Goal: Task Accomplishment & Management: Manage account settings

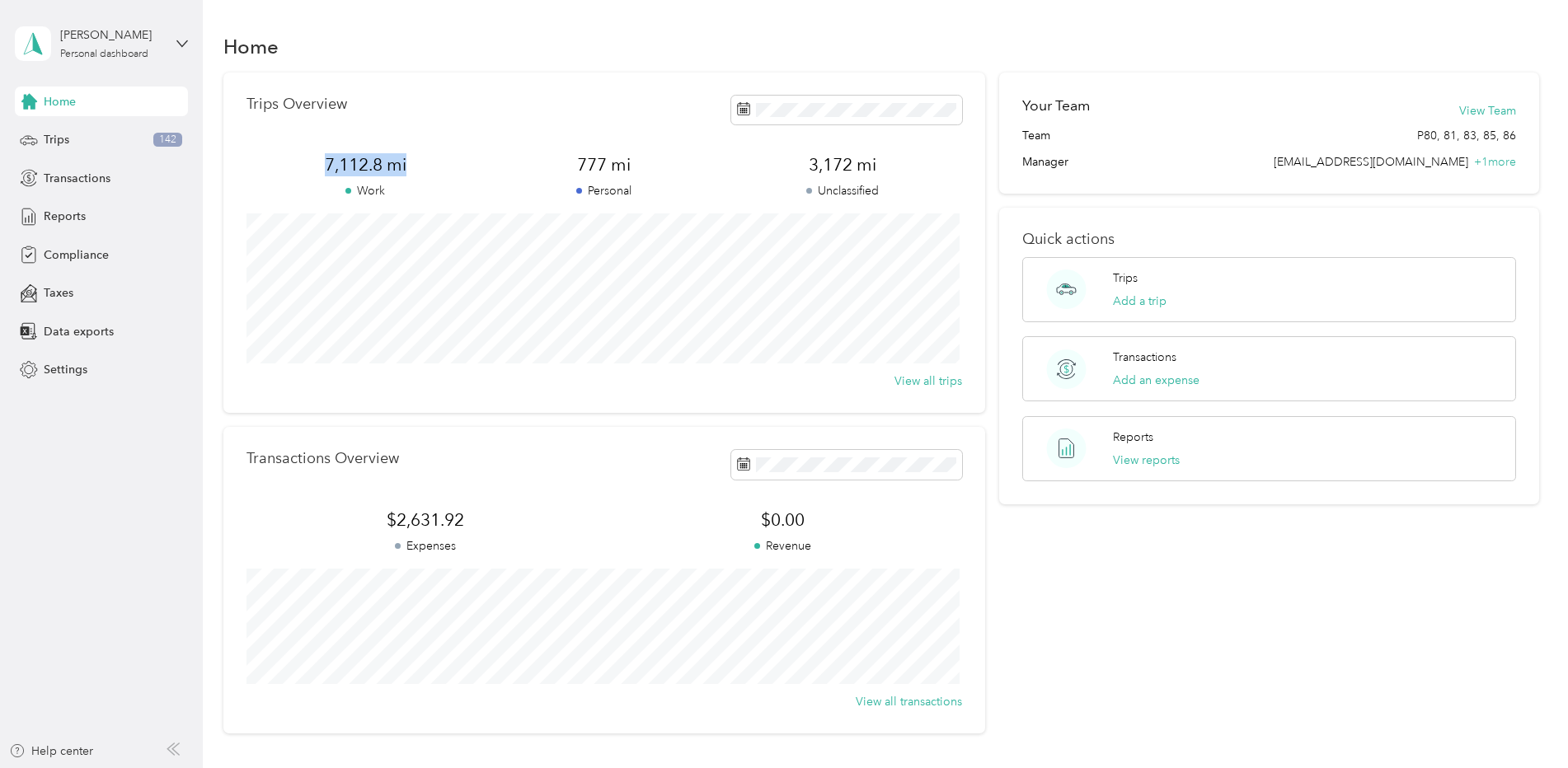
drag, startPoint x: 325, startPoint y: 165, endPoint x: 461, endPoint y: 156, distance: 136.3
click at [461, 156] on span "7,112.8 mi" at bounding box center [366, 165] width 238 height 23
drag, startPoint x: 461, startPoint y: 156, endPoint x: 605, endPoint y: 41, distance: 184.3
click at [605, 41] on div "Home" at bounding box center [881, 46] width 1316 height 34
drag, startPoint x: 599, startPoint y: 98, endPoint x: 550, endPoint y: 174, distance: 90.4
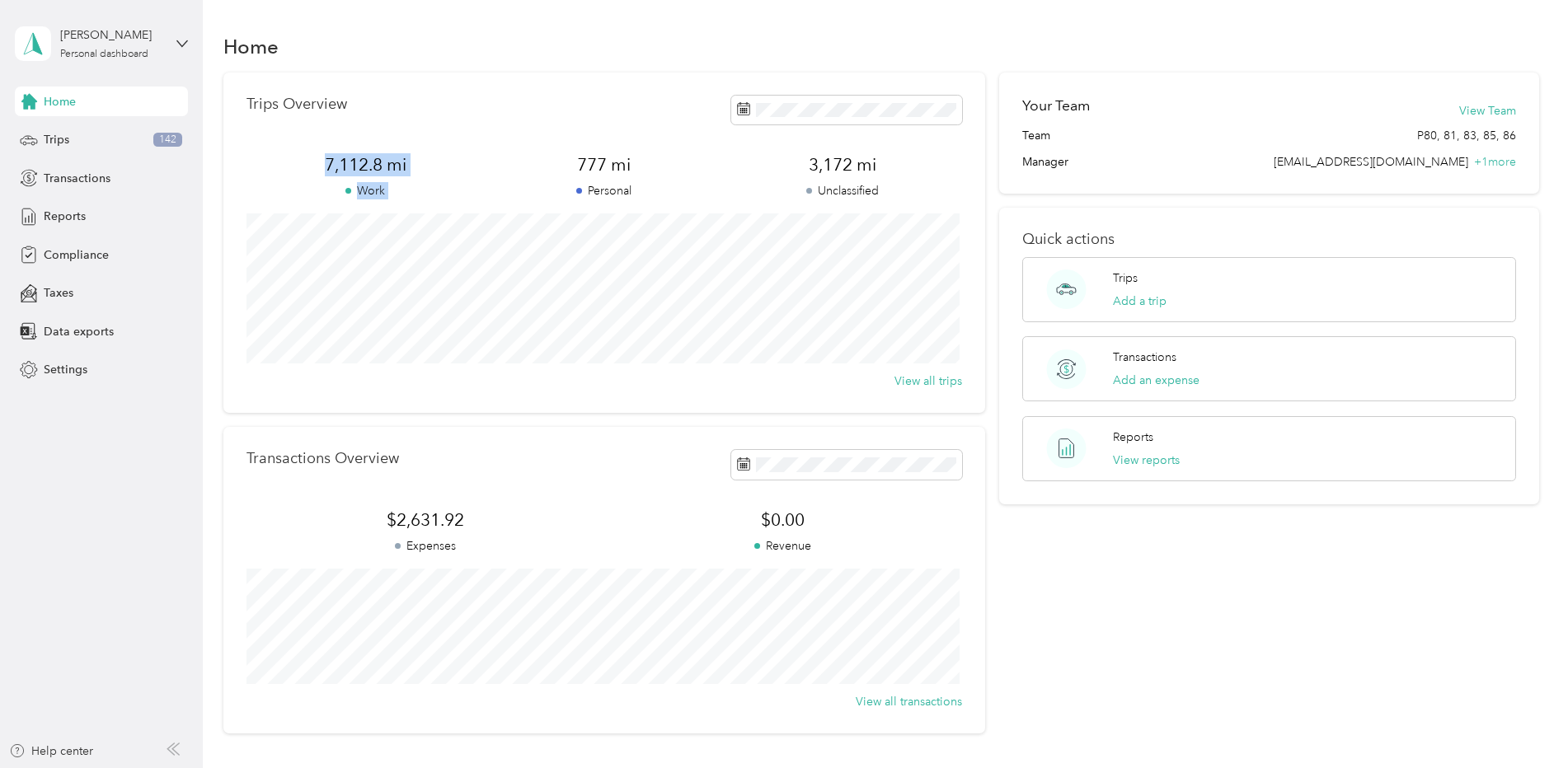
click at [550, 174] on div "Trips Overview 7,112.8 mi Work 777 mi Personal 3,172 mi Unclassified View all t…" at bounding box center [604, 242] width 762 height 340
drag, startPoint x: 550, startPoint y: 174, endPoint x: 665, endPoint y: 18, distance: 193.8
click at [665, 18] on div "Home Trips Overview 7,112.8 mi Work 777 mi Personal 3,172 mi Unclassified View …" at bounding box center [881, 411] width 1357 height 822
click at [1497, 159] on span "+ 1 more" at bounding box center [1495, 162] width 42 height 14
click at [1477, 111] on button "View Team" at bounding box center [1488, 111] width 57 height 17
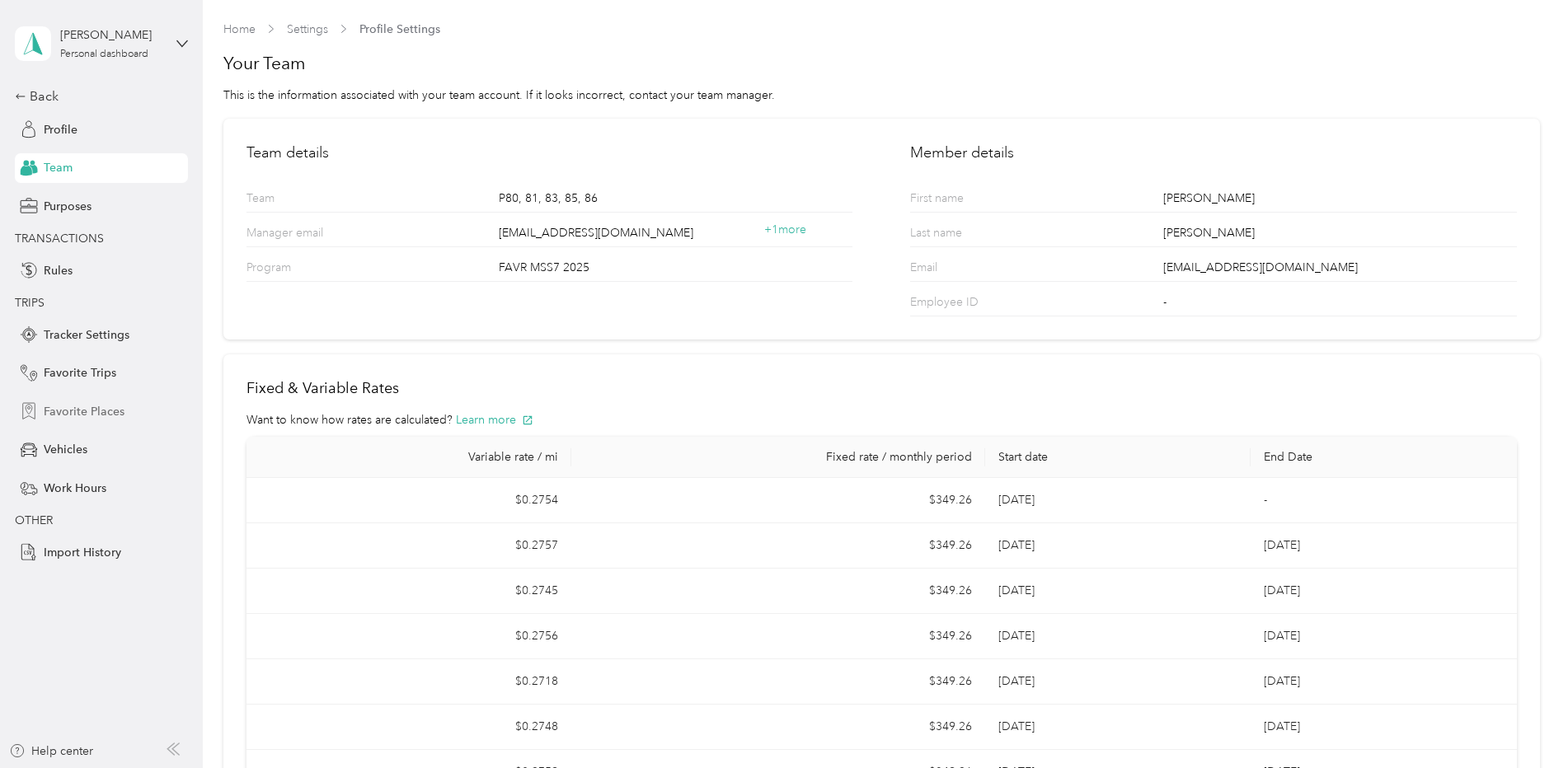
click at [87, 415] on span "Favorite Places" at bounding box center [85, 411] width 81 height 17
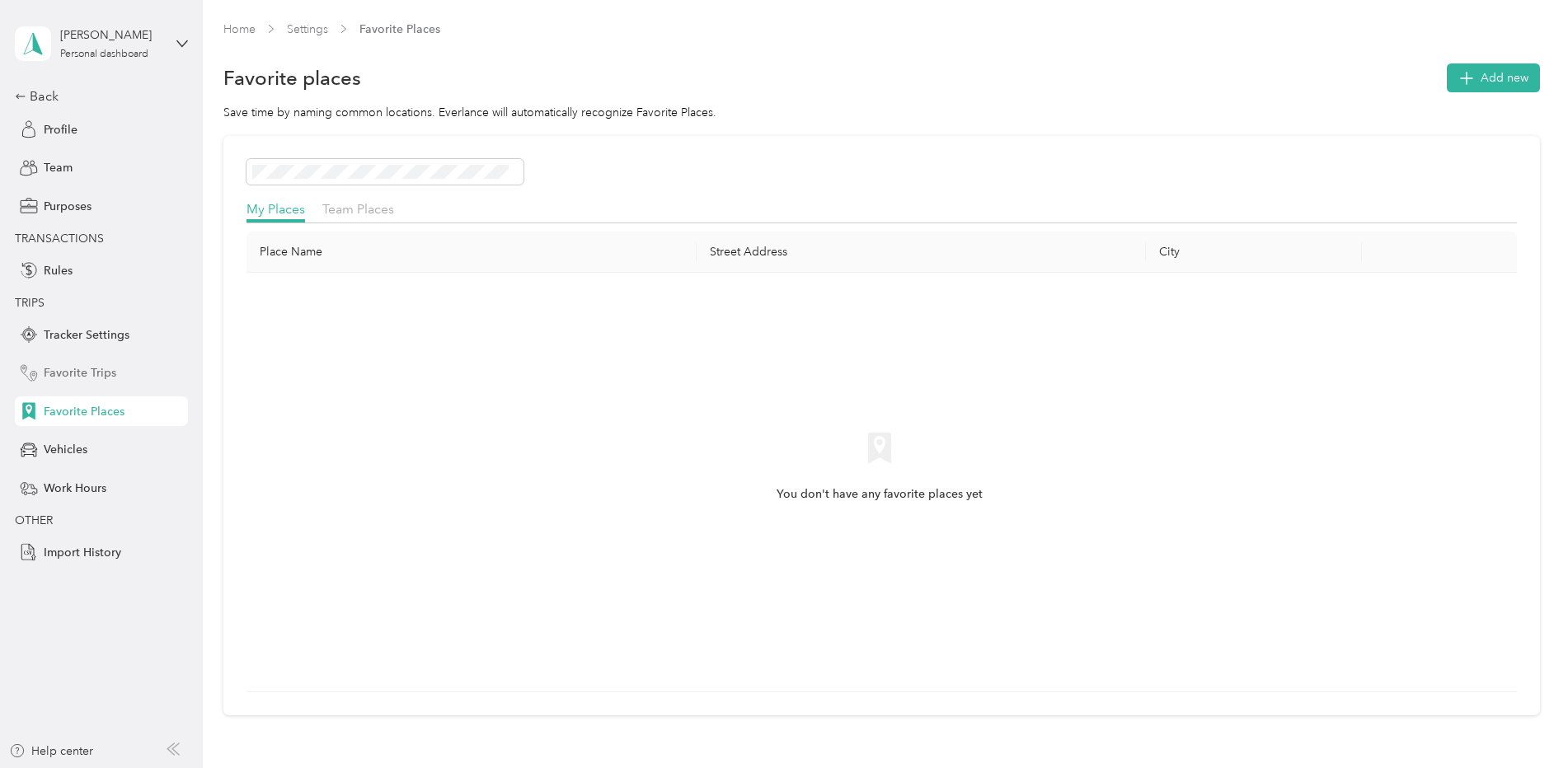
click at [95, 374] on span "Favorite Trips" at bounding box center [80, 372] width 72 height 17
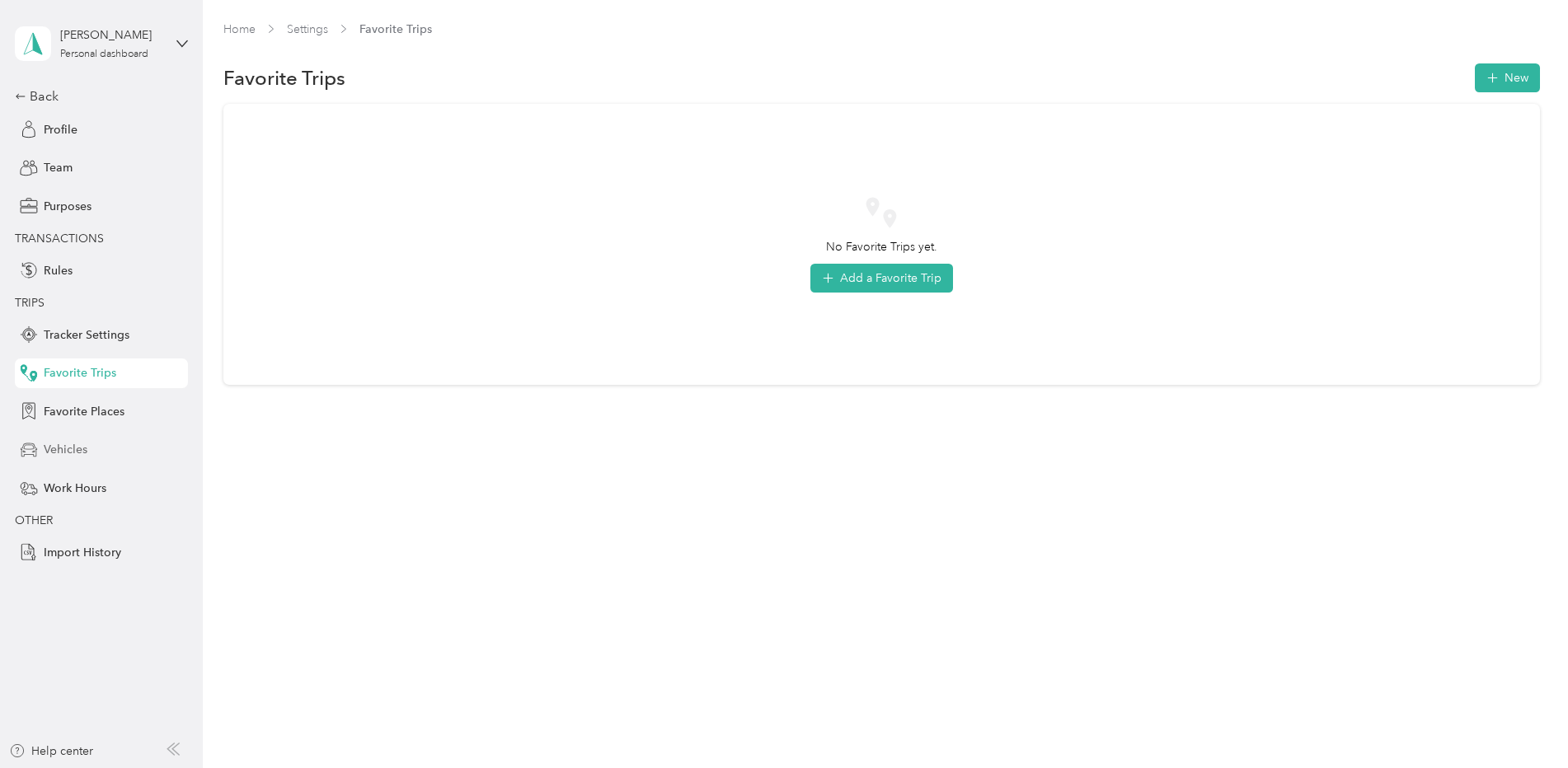
click at [98, 456] on div "Vehicles" at bounding box center [101, 450] width 173 height 29
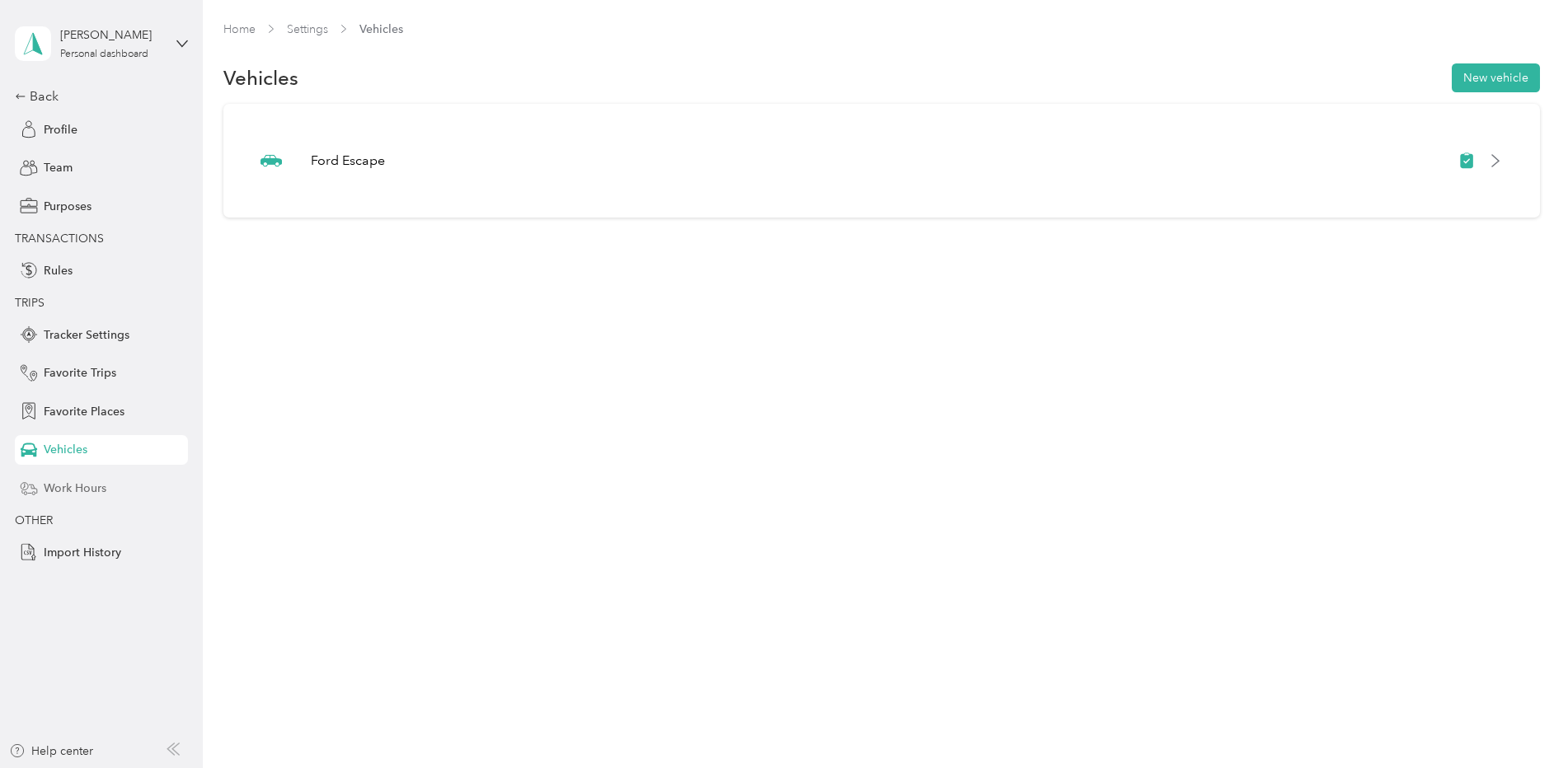
click at [100, 496] on span "Work Hours" at bounding box center [75, 488] width 63 height 17
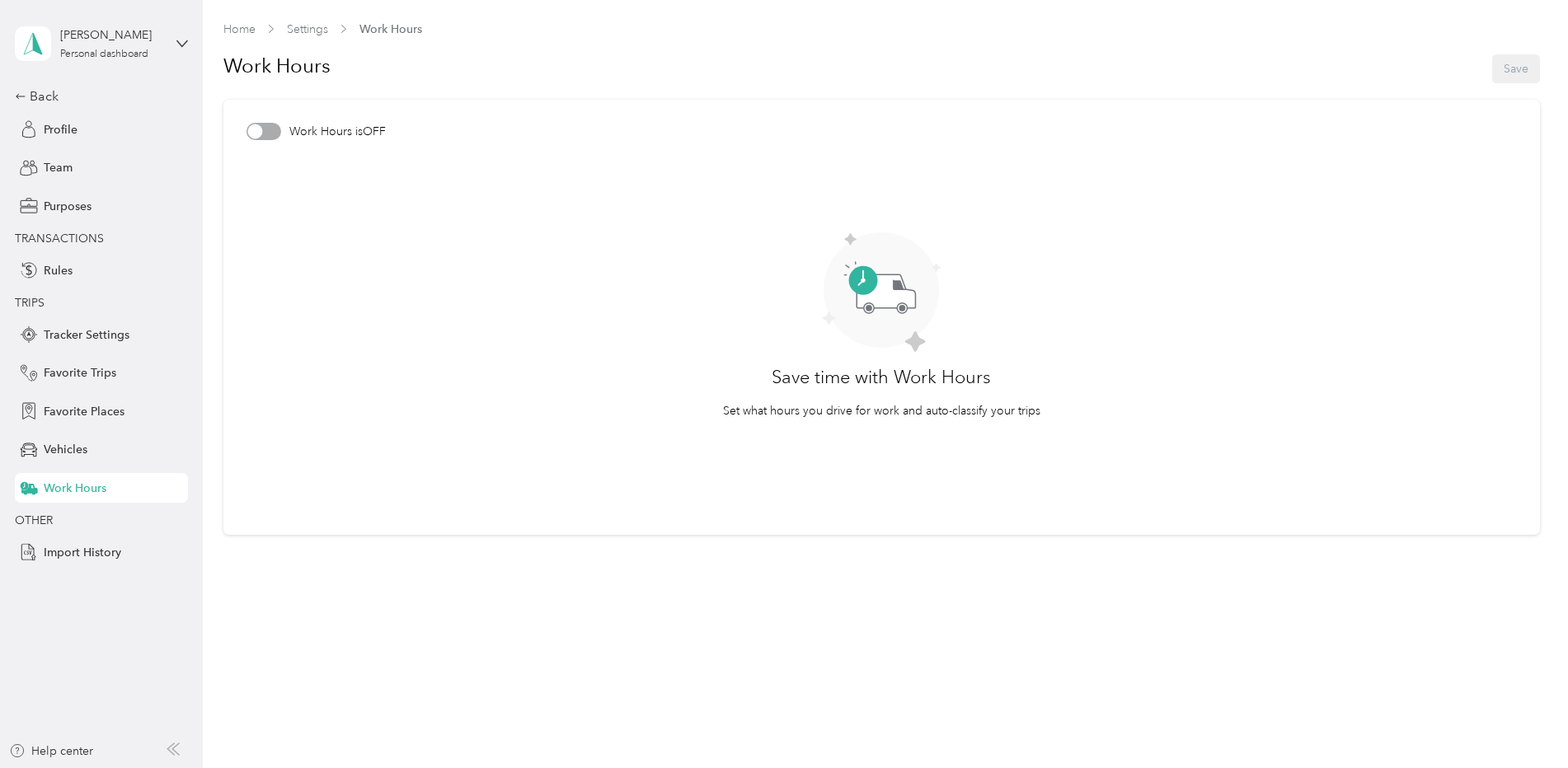
click at [265, 131] on div at bounding box center [264, 131] width 34 height 17
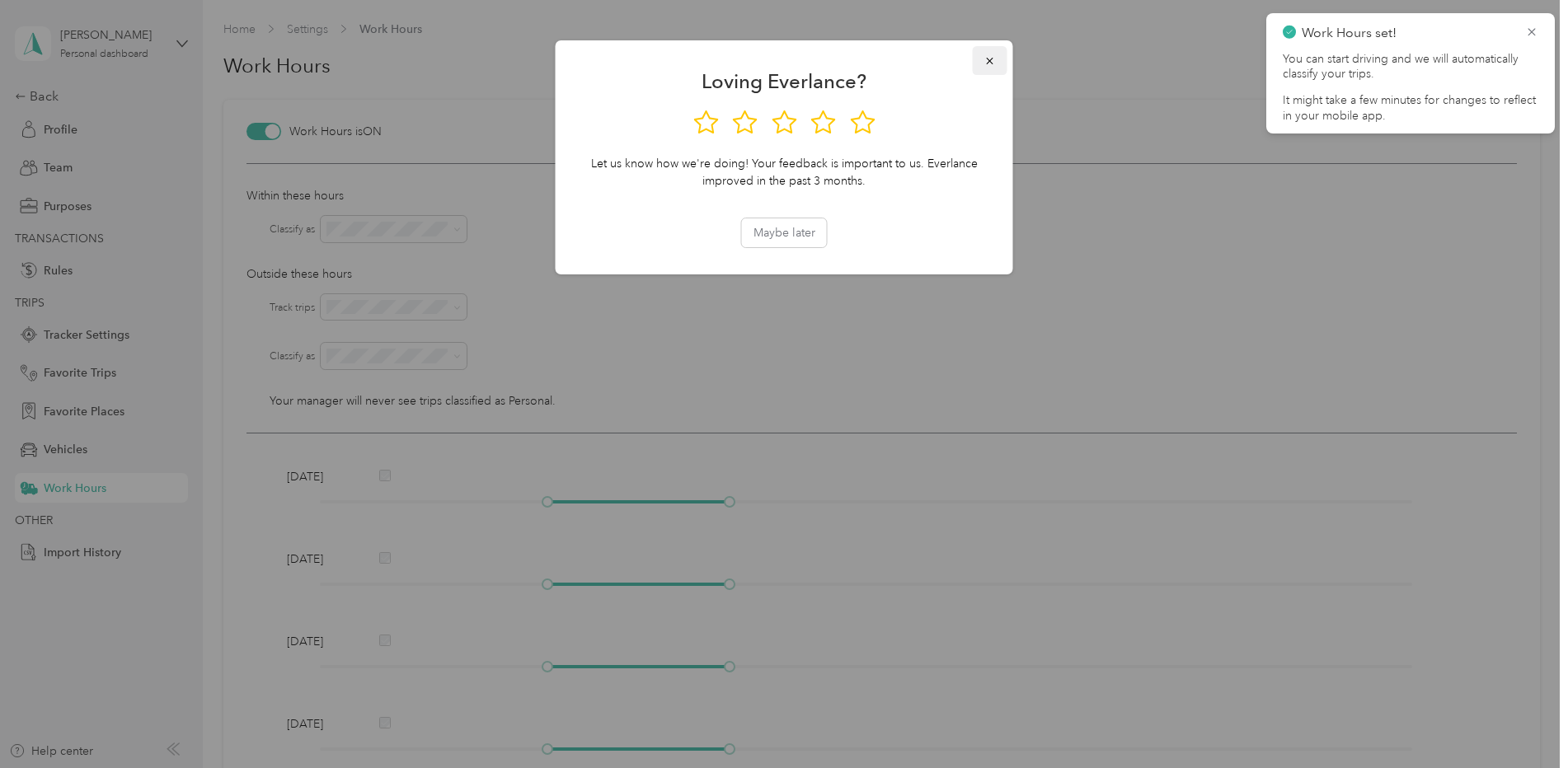
click at [986, 59] on icon "button" at bounding box center [989, 60] width 11 height 11
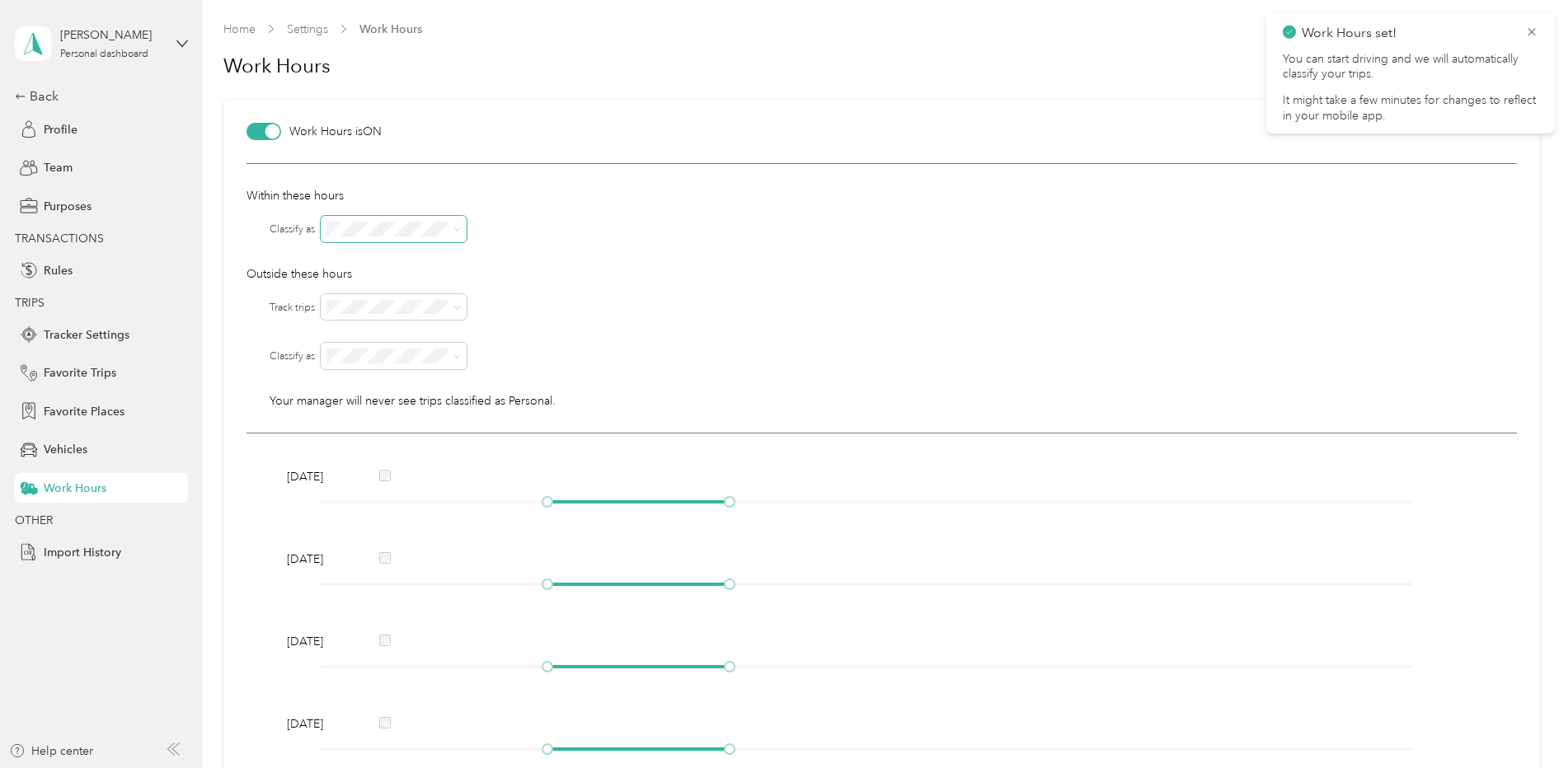
click at [454, 235] on span at bounding box center [393, 228] width 146 height 27
click at [422, 271] on div "Prudential Overall Supply" at bounding box center [394, 267] width 122 height 34
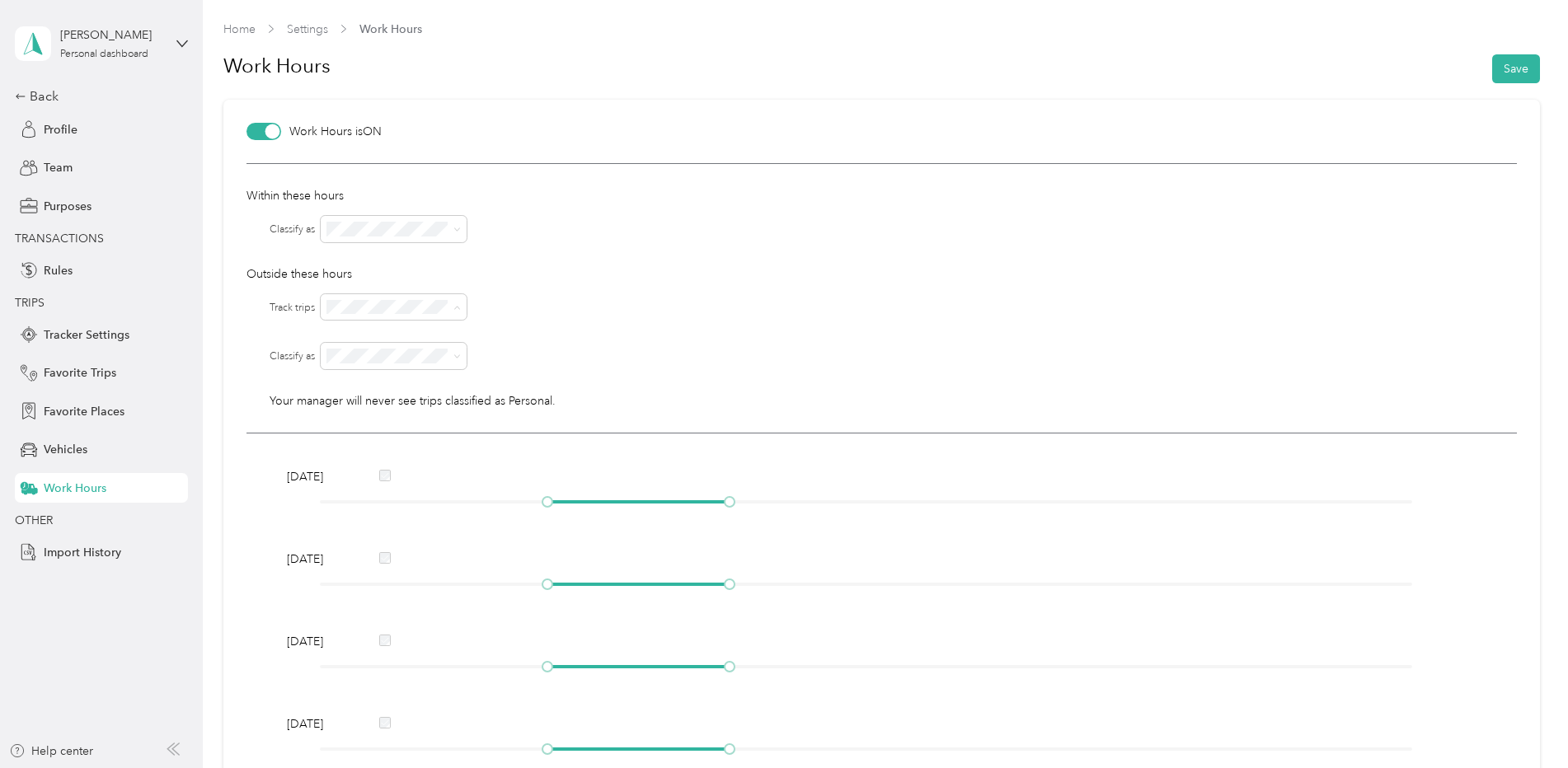
click at [380, 368] on div "No" at bounding box center [394, 365] width 122 height 17
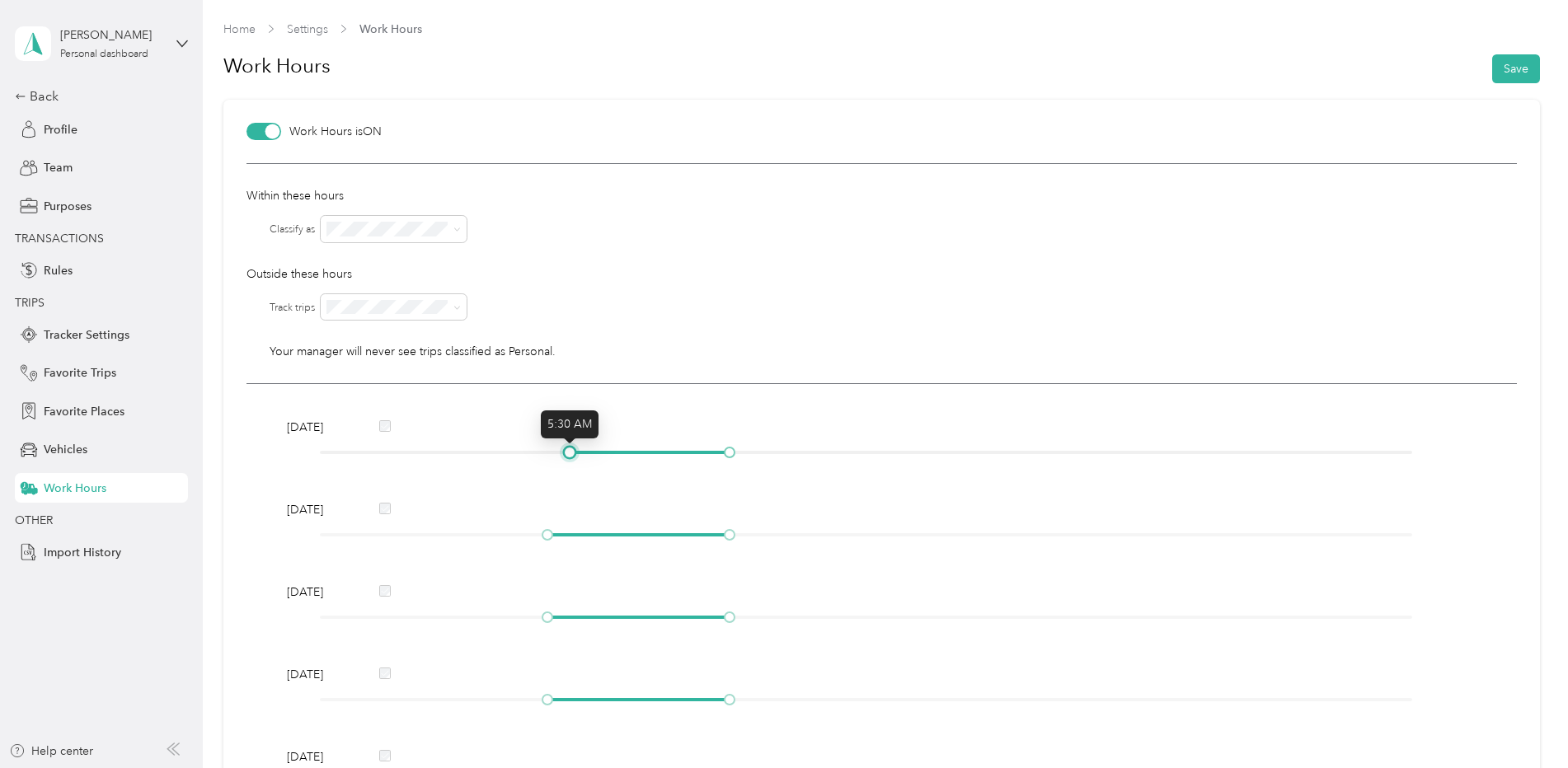
drag, startPoint x: 549, startPoint y: 453, endPoint x: 561, endPoint y: 456, distance: 12.4
click at [561, 456] on div at bounding box center [866, 452] width 1092 height 9
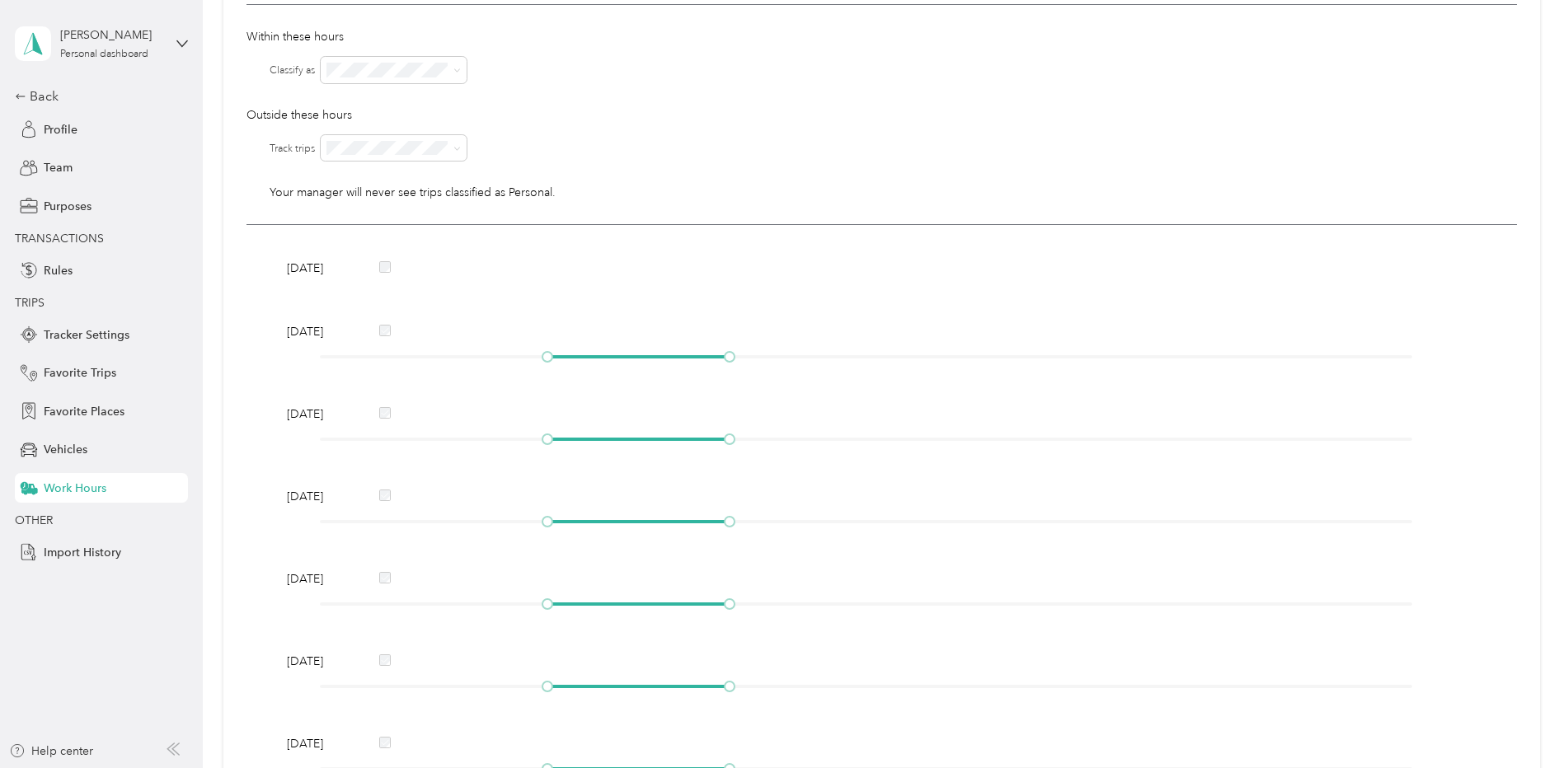
scroll to position [165, 0]
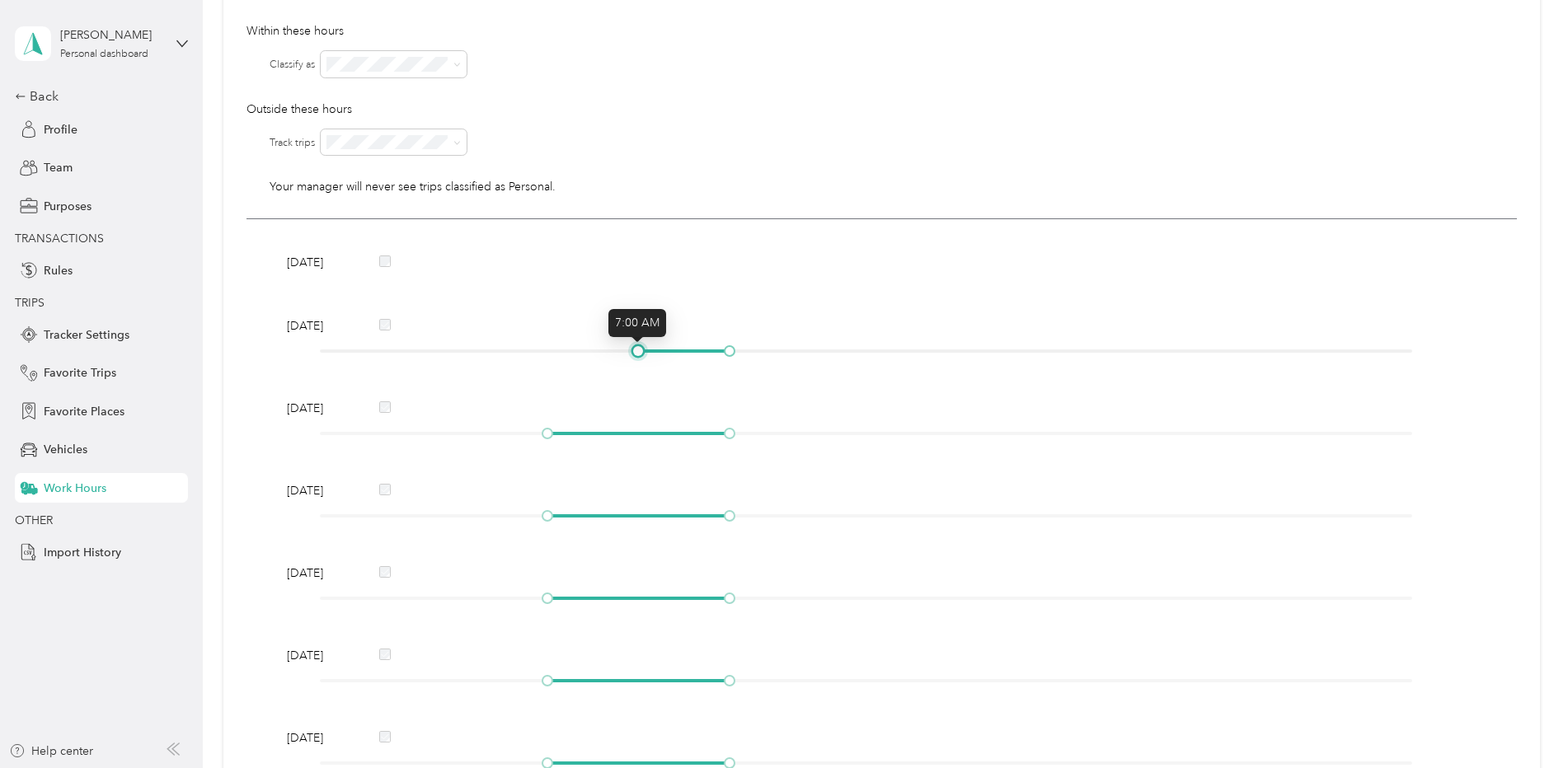
drag, startPoint x: 545, startPoint y: 351, endPoint x: 628, endPoint y: 351, distance: 83.0
click at [628, 351] on div at bounding box center [866, 350] width 1092 height 9
drag, startPoint x: 728, startPoint y: 348, endPoint x: 1082, endPoint y: 359, distance: 354.2
click at [1082, 359] on div "[DATE]" at bounding box center [881, 340] width 1201 height 47
drag, startPoint x: 550, startPoint y: 437, endPoint x: 644, endPoint y: 434, distance: 94.0
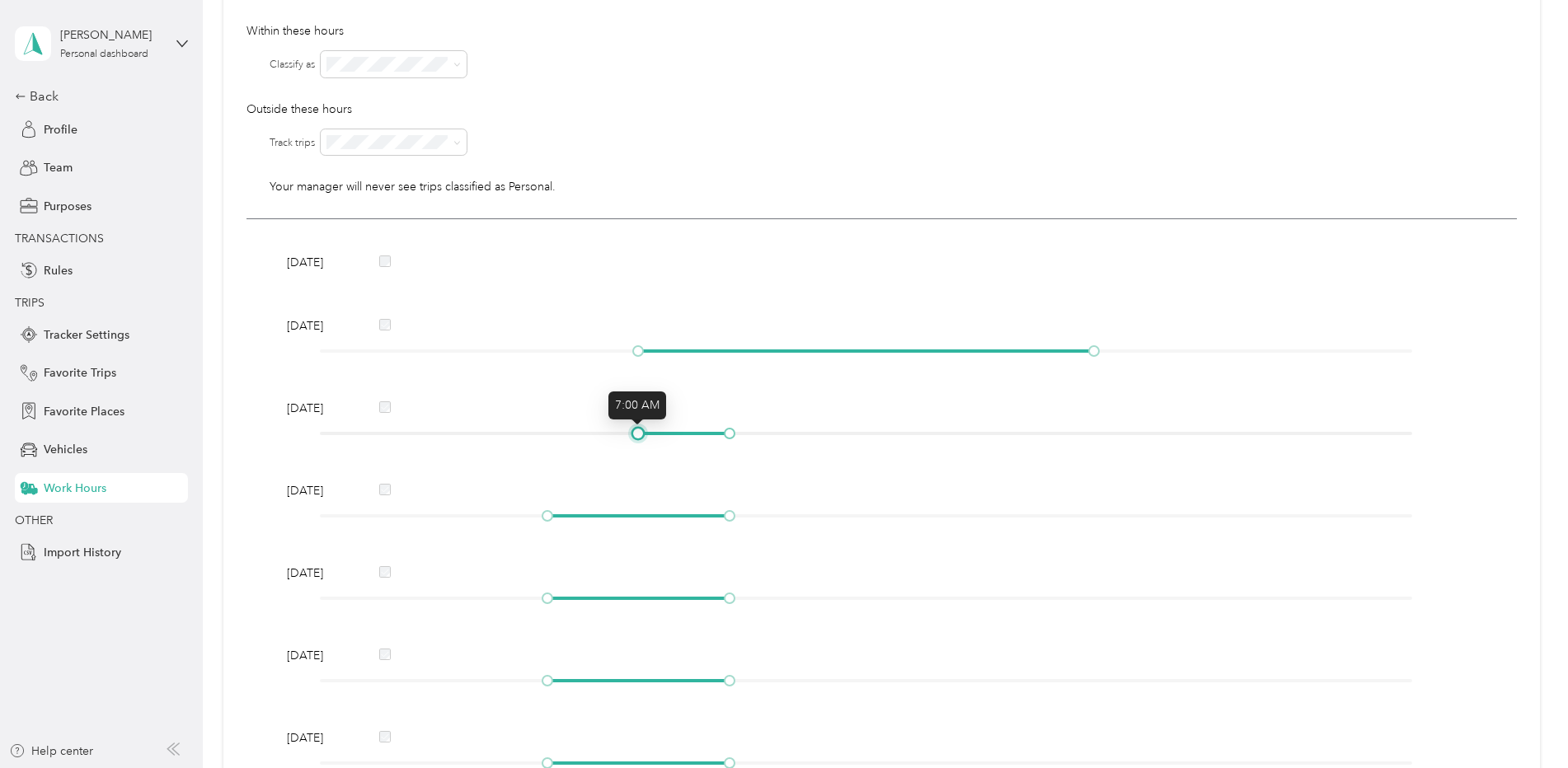
click at [644, 434] on div at bounding box center [866, 433] width 1092 height 9
drag, startPoint x: 730, startPoint y: 434, endPoint x: 1096, endPoint y: 425, distance: 366.1
click at [1096, 425] on div "[DATE]" at bounding box center [881, 423] width 1201 height 47
drag, startPoint x: 546, startPoint y: 514, endPoint x: 643, endPoint y: 510, distance: 97.1
click at [643, 512] on div at bounding box center [638, 516] width 9 height 9
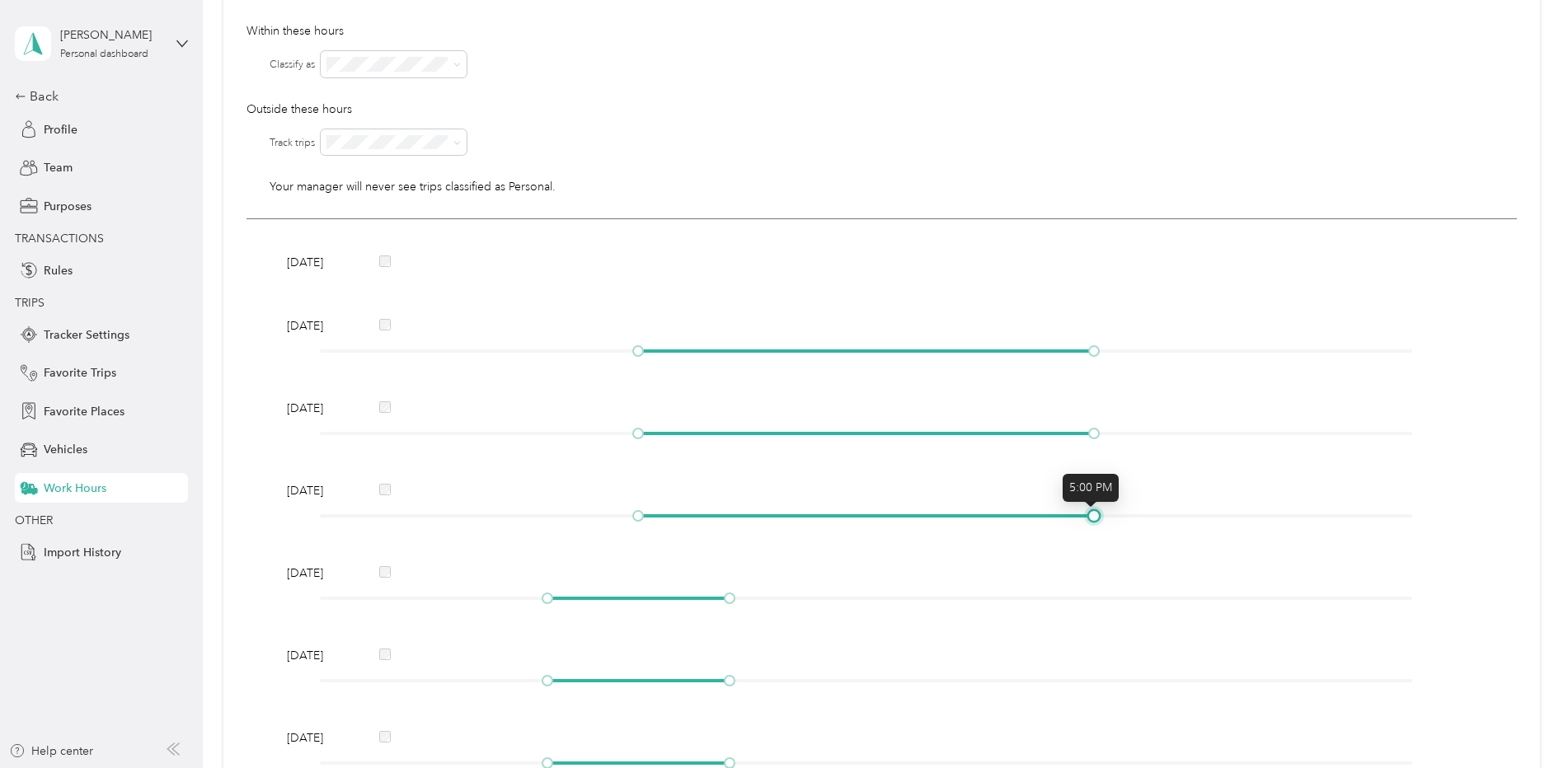
drag, startPoint x: 730, startPoint y: 515, endPoint x: 1091, endPoint y: 503, distance: 361.2
click at [1091, 503] on div "[DATE]" at bounding box center [881, 505] width 1201 height 47
drag, startPoint x: 544, startPoint y: 596, endPoint x: 641, endPoint y: 596, distance: 97.0
click at [641, 596] on div at bounding box center [638, 598] width 9 height 9
drag, startPoint x: 727, startPoint y: 600, endPoint x: 1099, endPoint y: 591, distance: 372.1
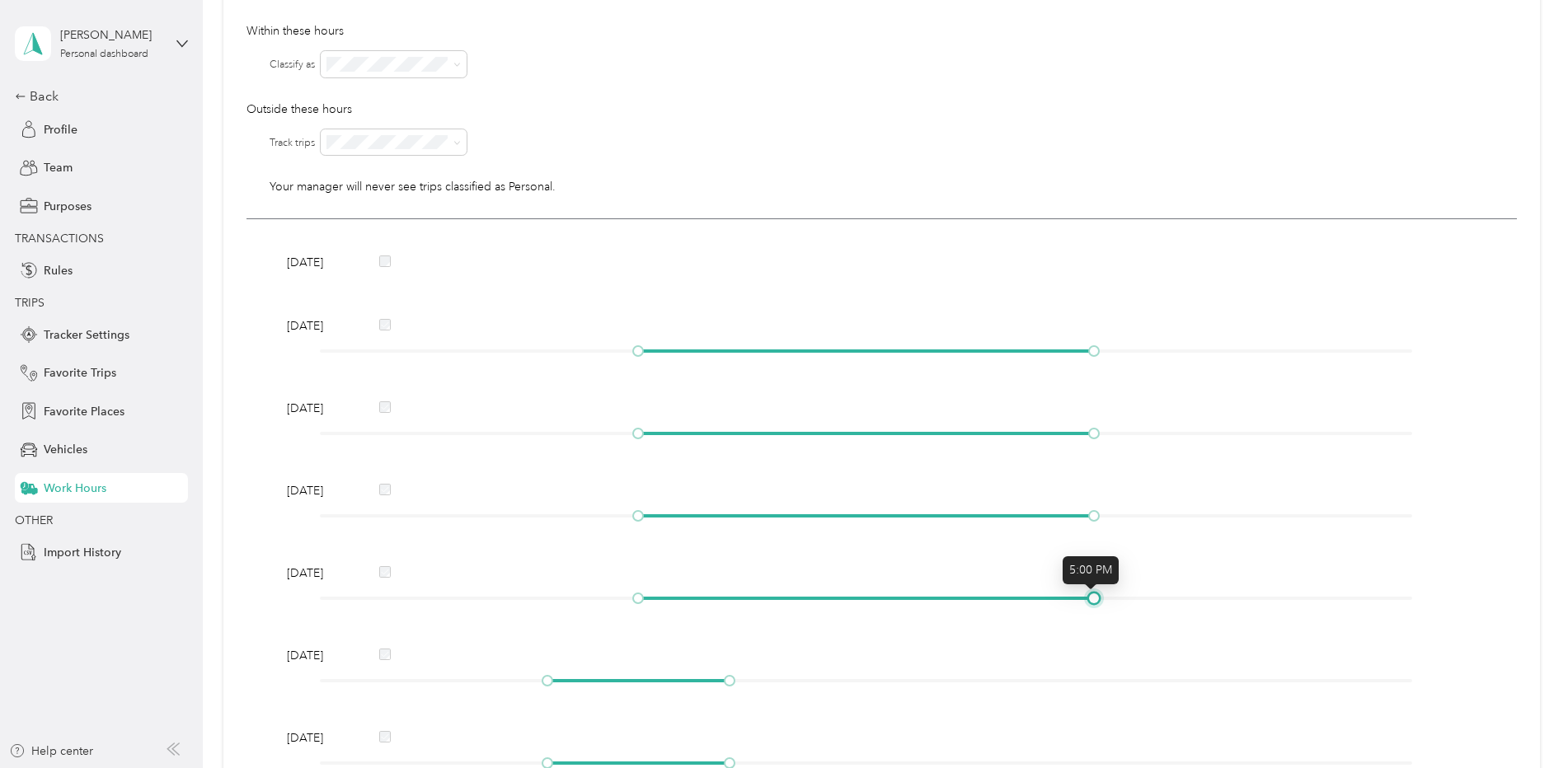
click at [1099, 591] on div "[DATE]" at bounding box center [881, 588] width 1201 height 47
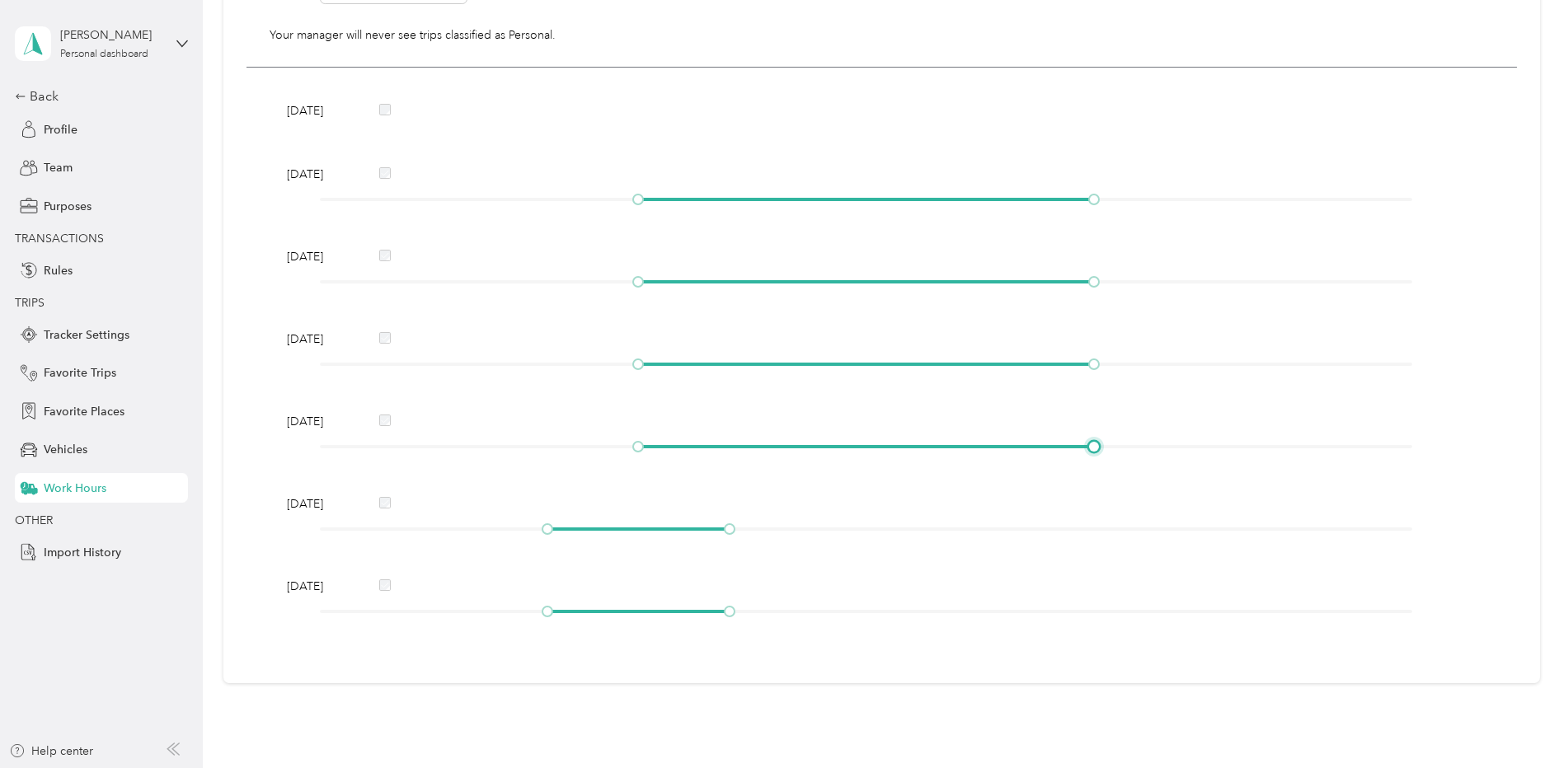
scroll to position [333, 0]
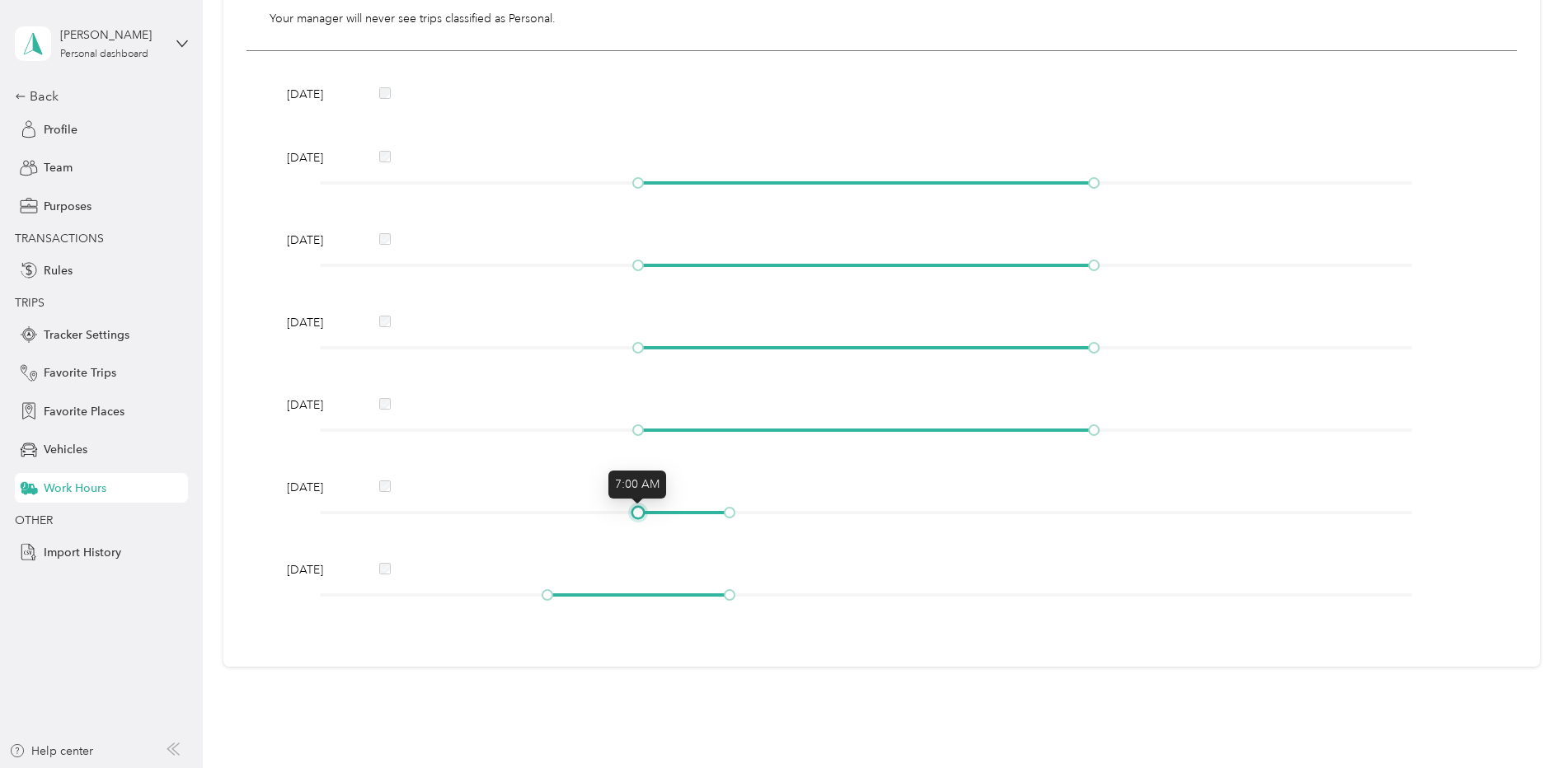
drag, startPoint x: 542, startPoint y: 516, endPoint x: 638, endPoint y: 503, distance: 96.9
click at [638, 503] on div "[DATE]" at bounding box center [881, 502] width 1201 height 47
click at [376, 489] on div "[DATE]" at bounding box center [881, 487] width 1201 height 17
click at [380, 479] on div "[DATE]" at bounding box center [881, 487] width 1201 height 17
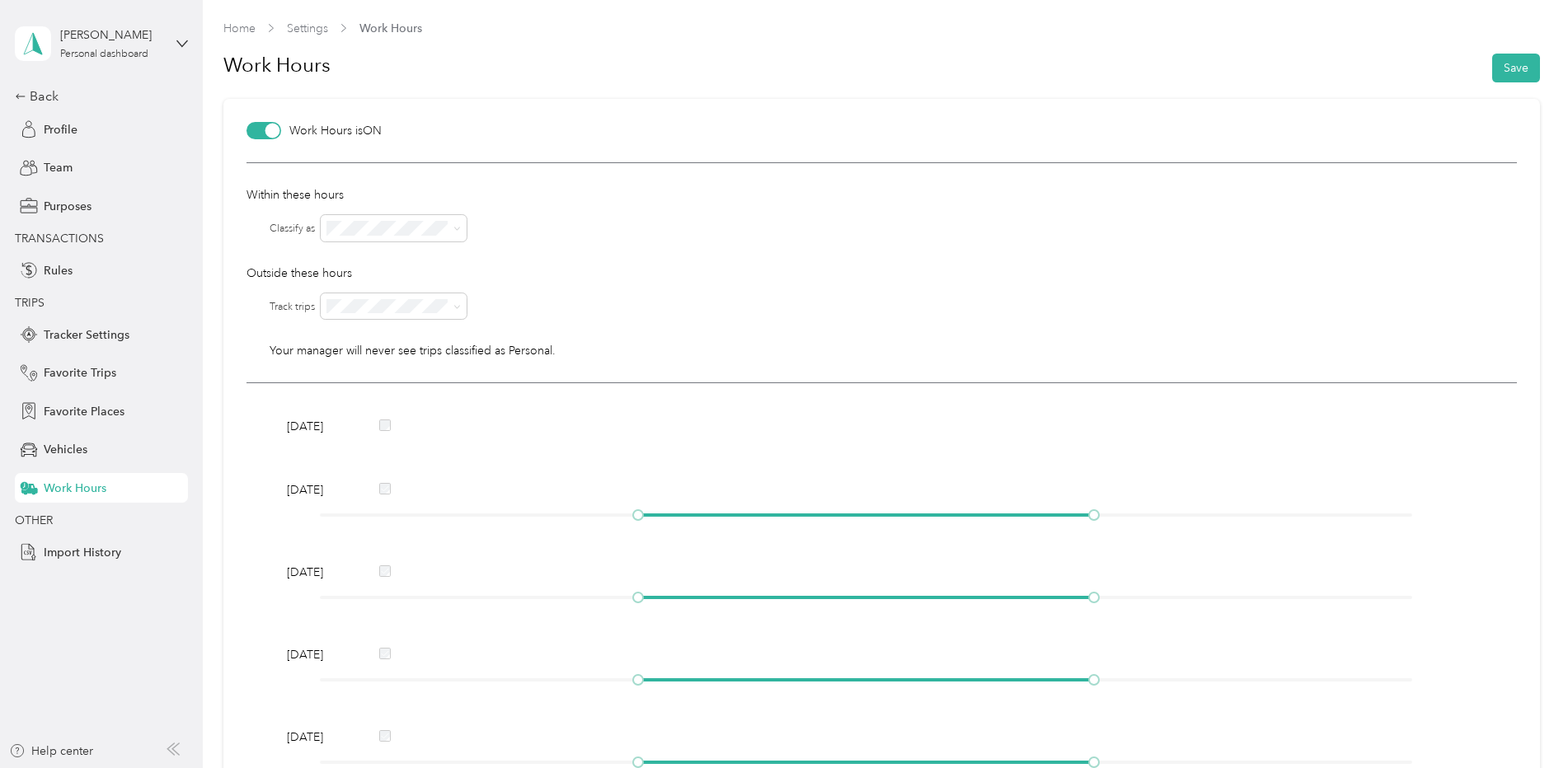
scroll to position [0, 0]
click at [1499, 75] on button "Save" at bounding box center [1515, 68] width 47 height 28
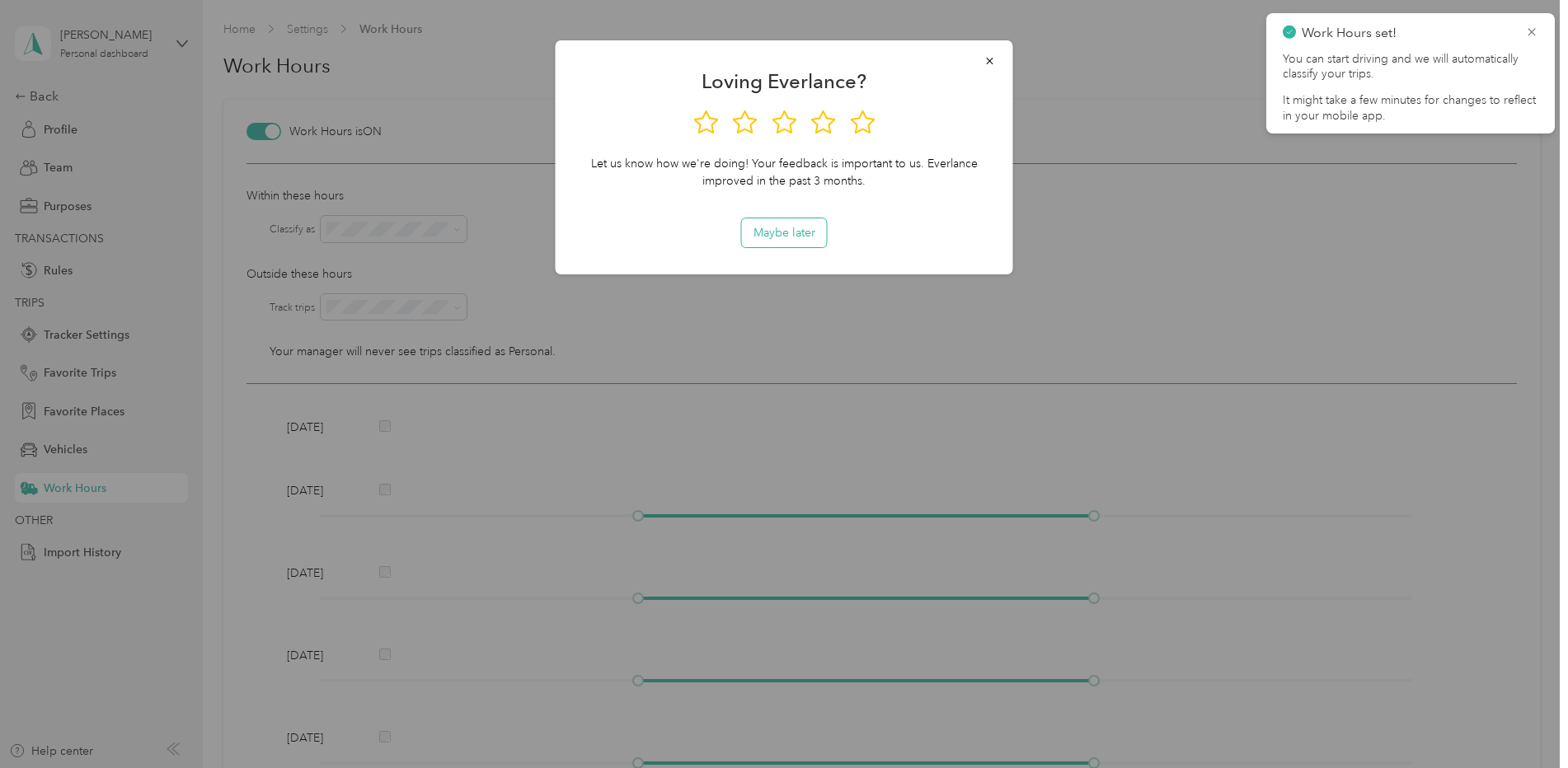
click at [806, 241] on button "Maybe later" at bounding box center [784, 232] width 85 height 28
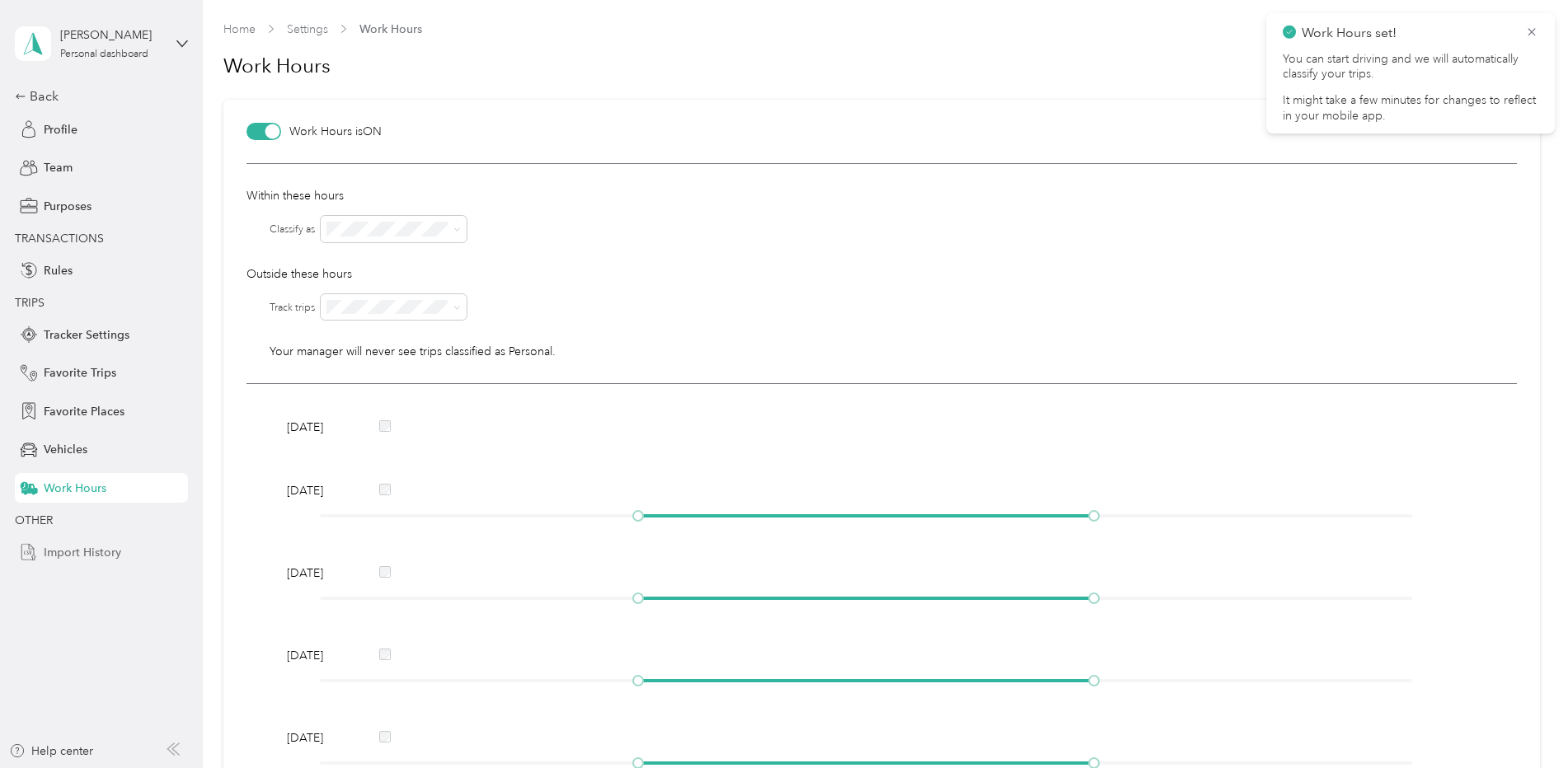
click at [103, 551] on span "Import History" at bounding box center [83, 553] width 78 height 17
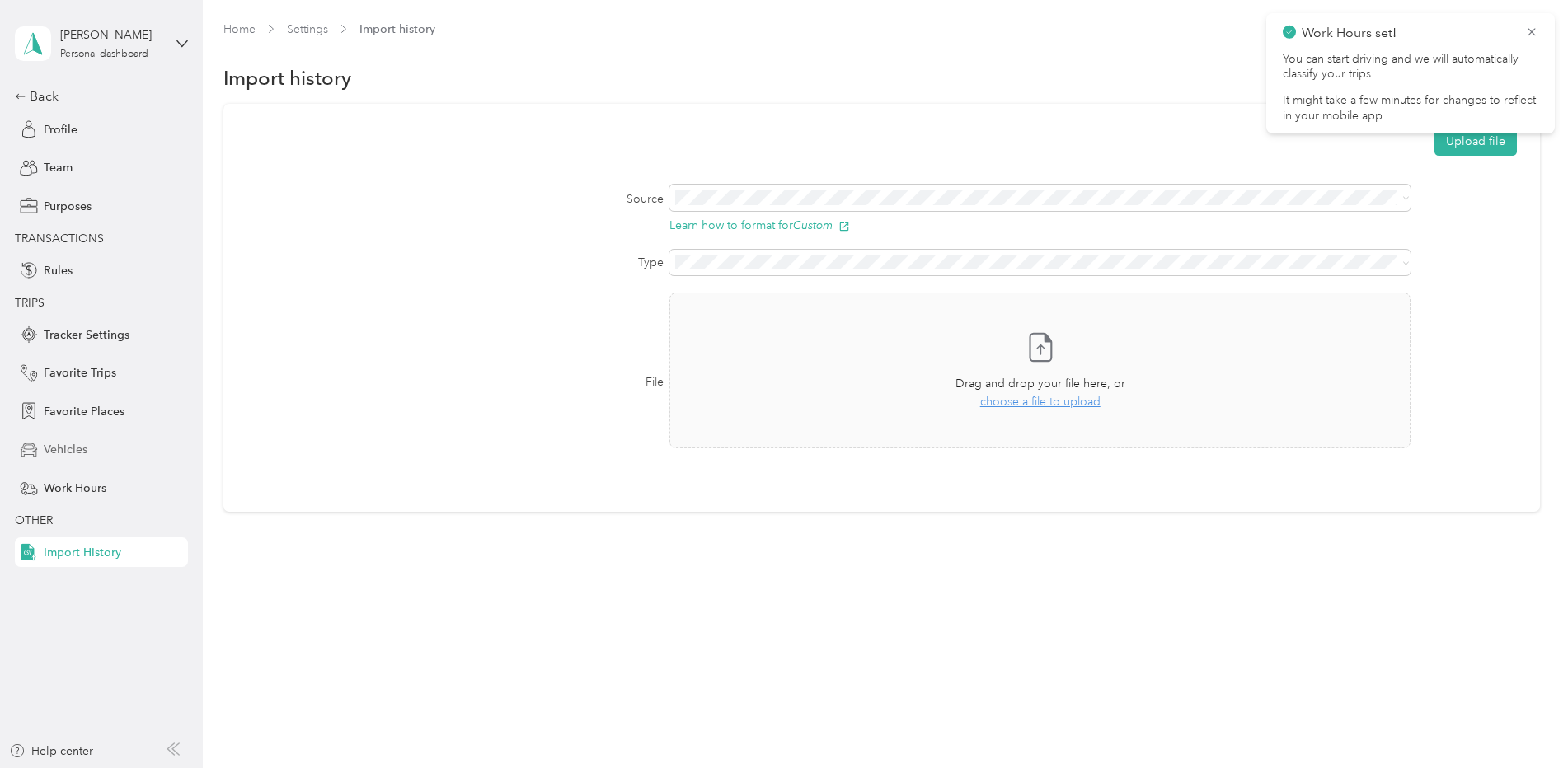
click at [72, 451] on span "Vehicles" at bounding box center [66, 449] width 44 height 17
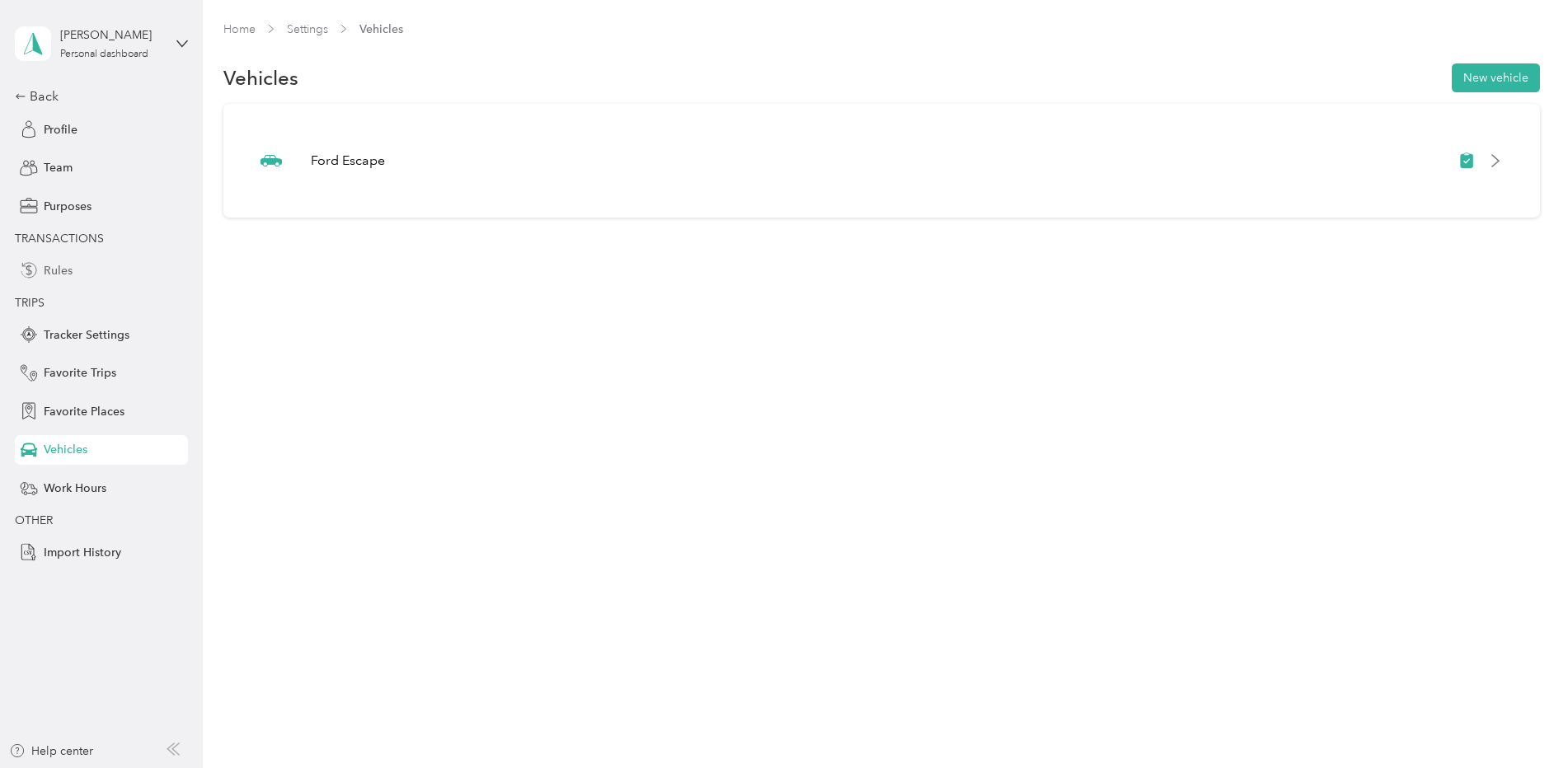
click at [77, 259] on div "Rules" at bounding box center [101, 270] width 173 height 29
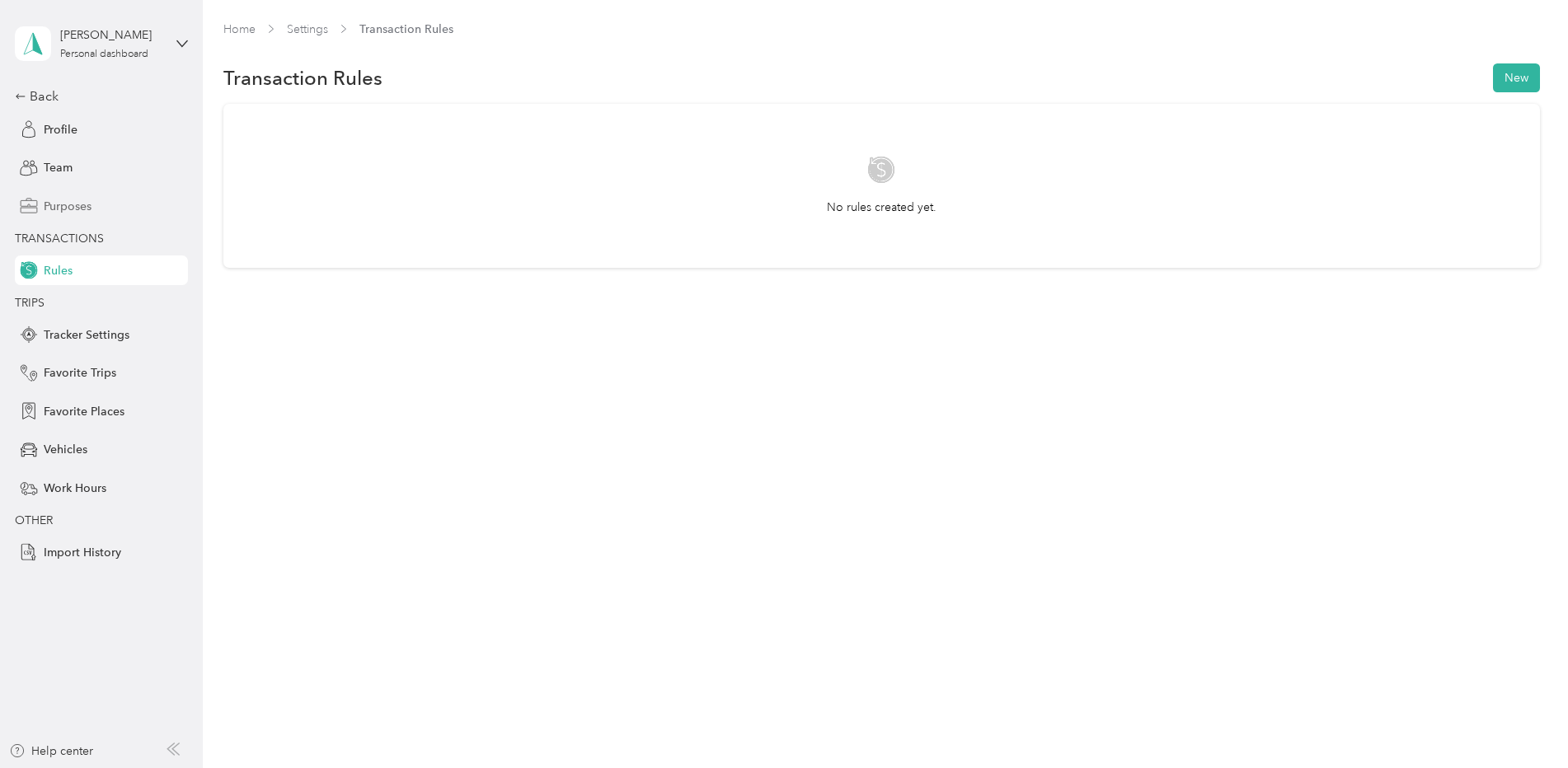
click at [86, 209] on span "Purposes" at bounding box center [67, 206] width 47 height 17
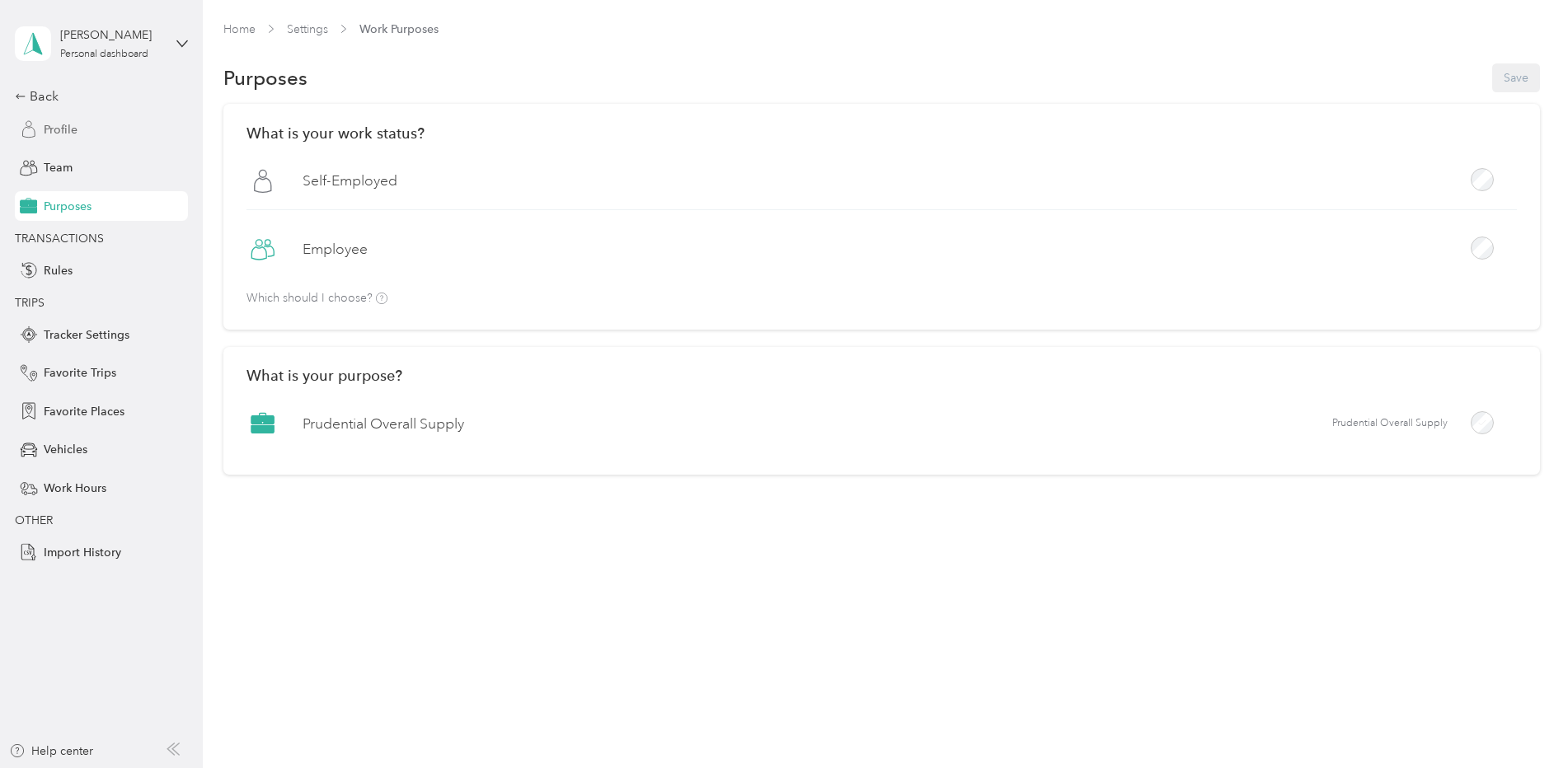
click at [82, 119] on div "Profile" at bounding box center [101, 129] width 173 height 29
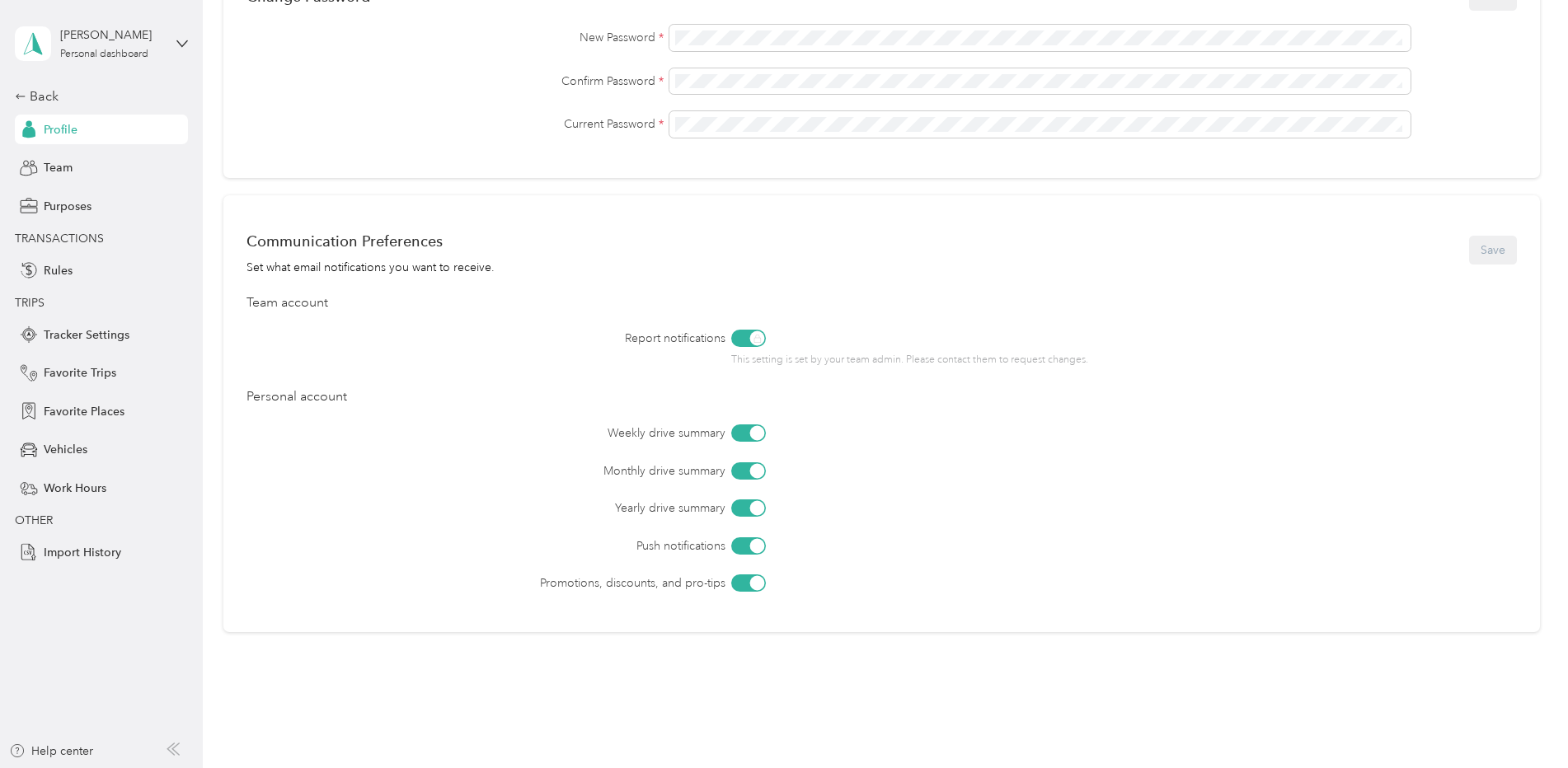
scroll to position [83, 0]
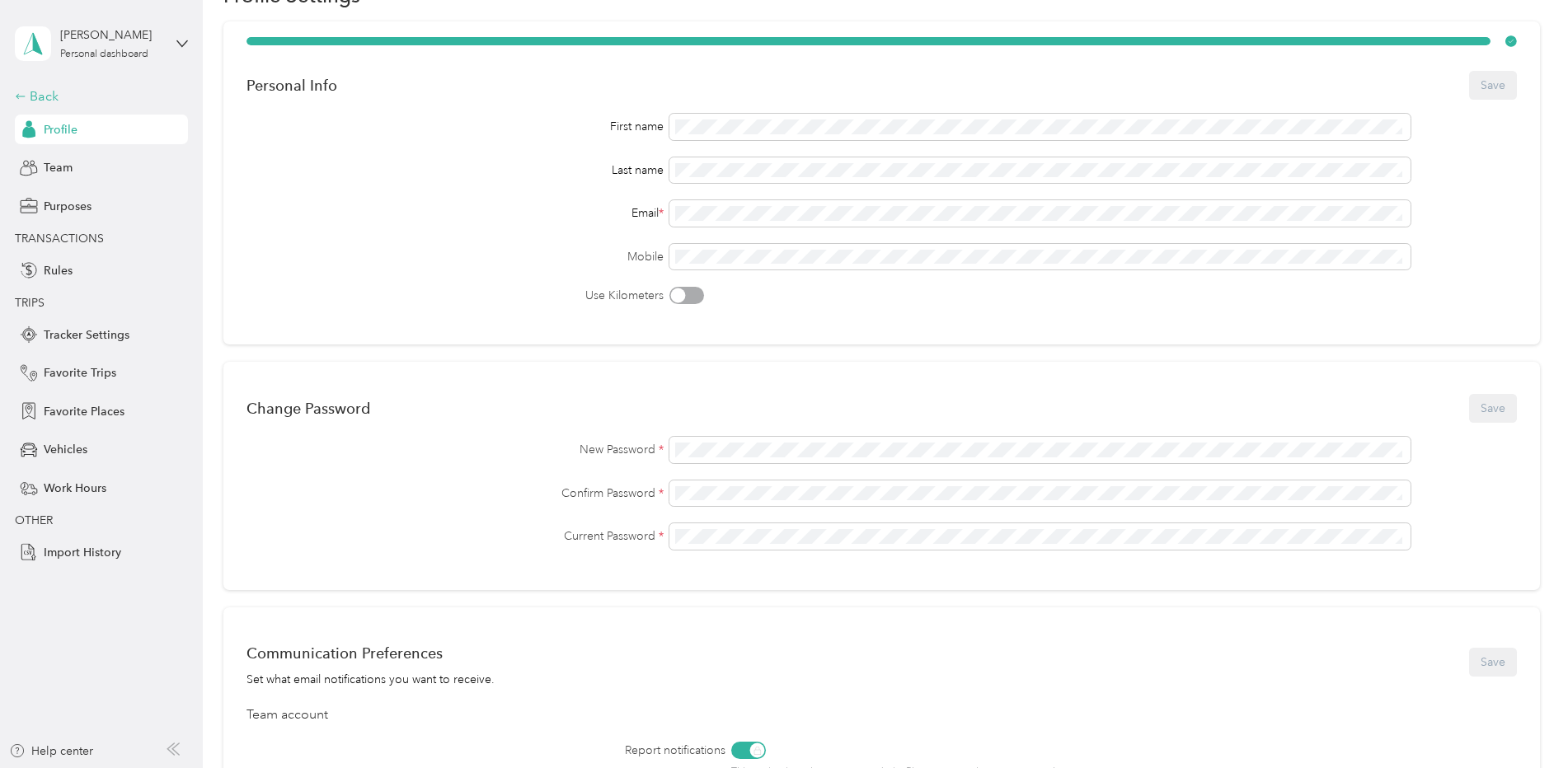
click at [41, 96] on div "Back" at bounding box center [97, 96] width 165 height 20
